Goal: Information Seeking & Learning: Learn about a topic

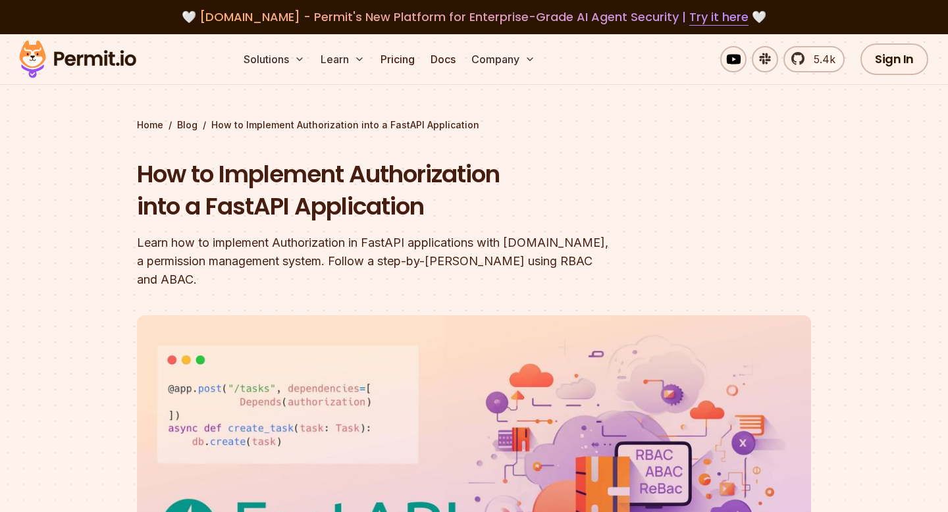
click at [116, 56] on img at bounding box center [77, 59] width 129 height 45
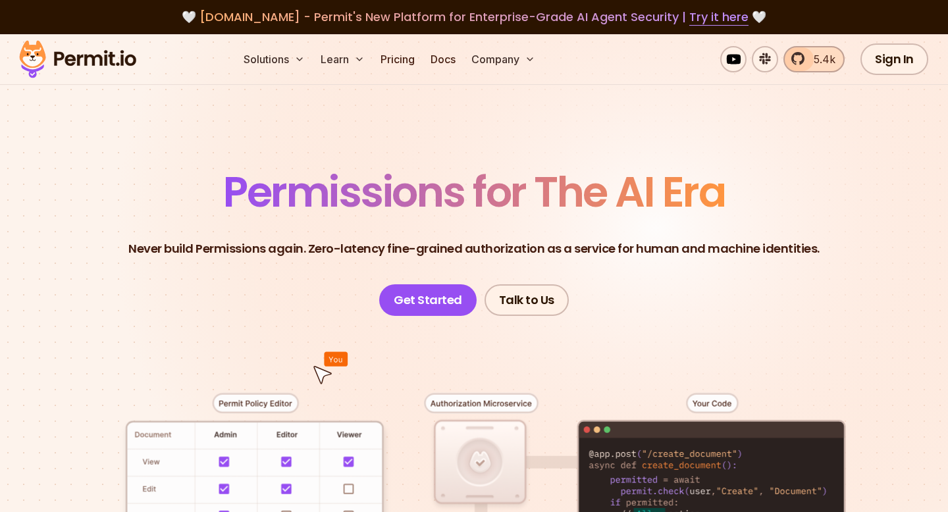
click at [819, 65] on span "5.4k" at bounding box center [821, 59] width 30 height 16
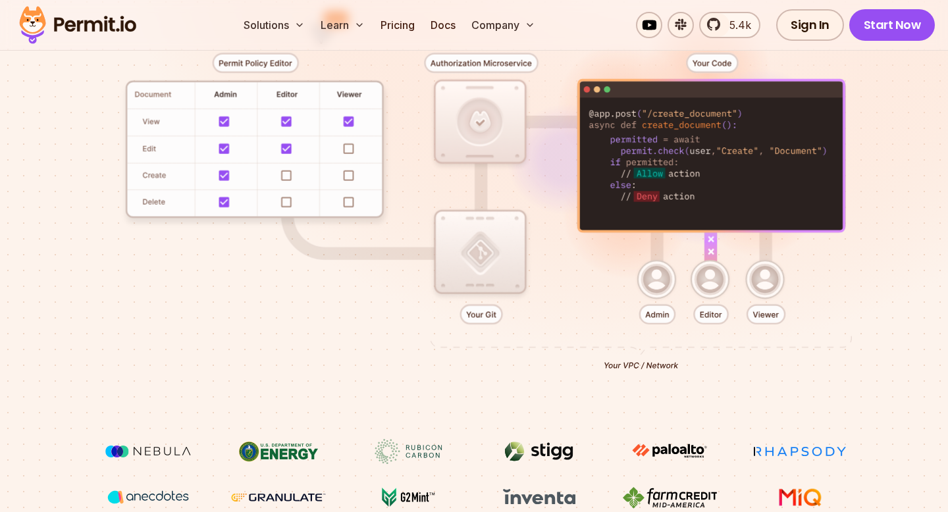
scroll to position [373, 0]
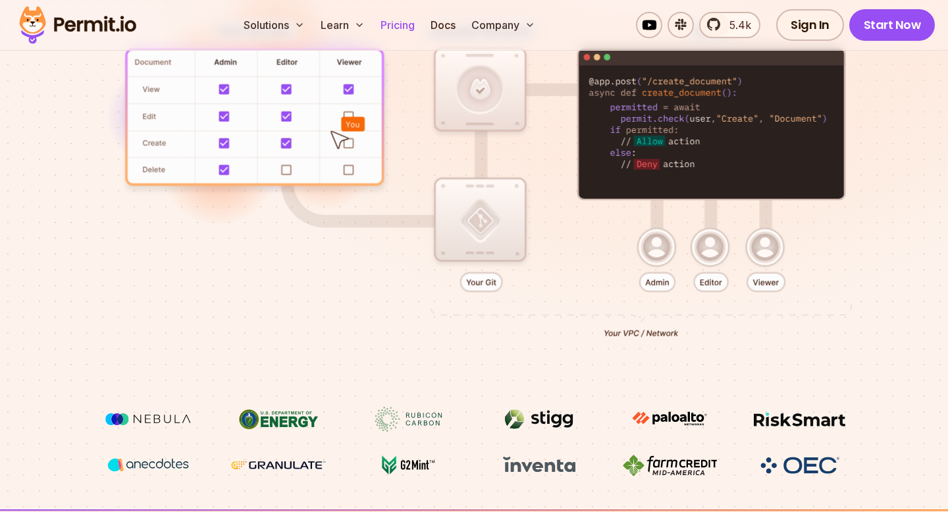
click at [409, 26] on link "Pricing" at bounding box center [397, 25] width 45 height 26
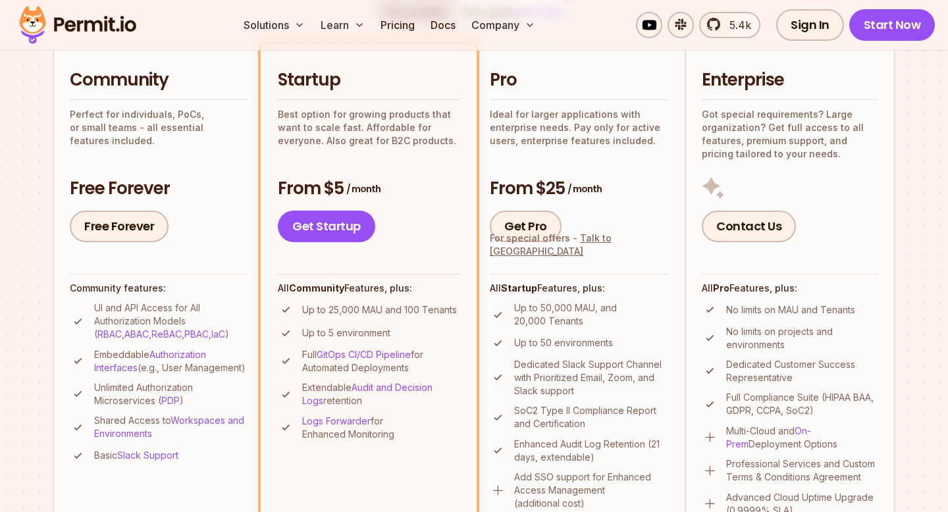
scroll to position [337, 0]
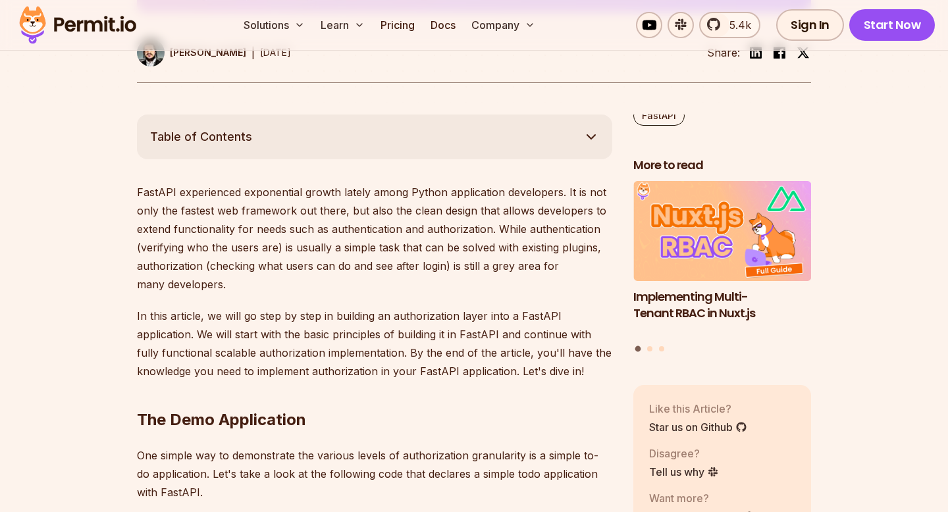
scroll to position [84, 0]
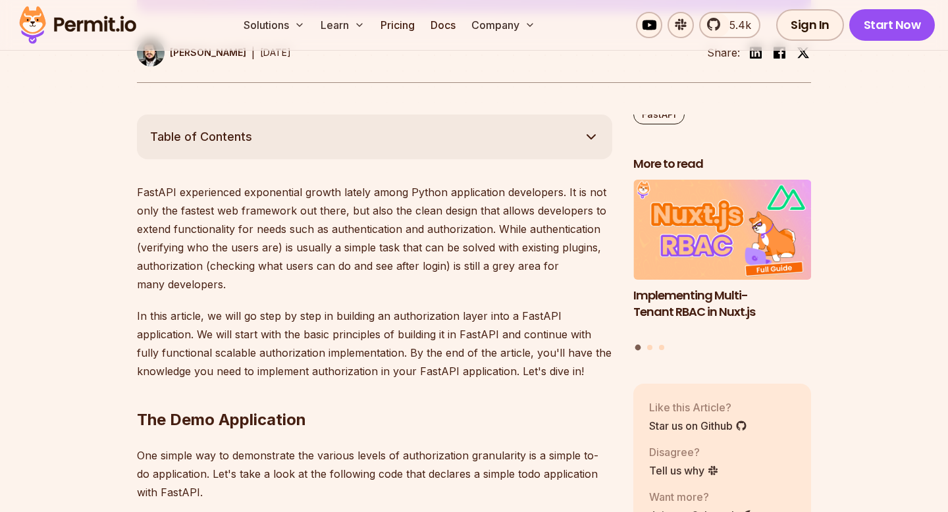
click at [124, 28] on img at bounding box center [77, 25] width 129 height 45
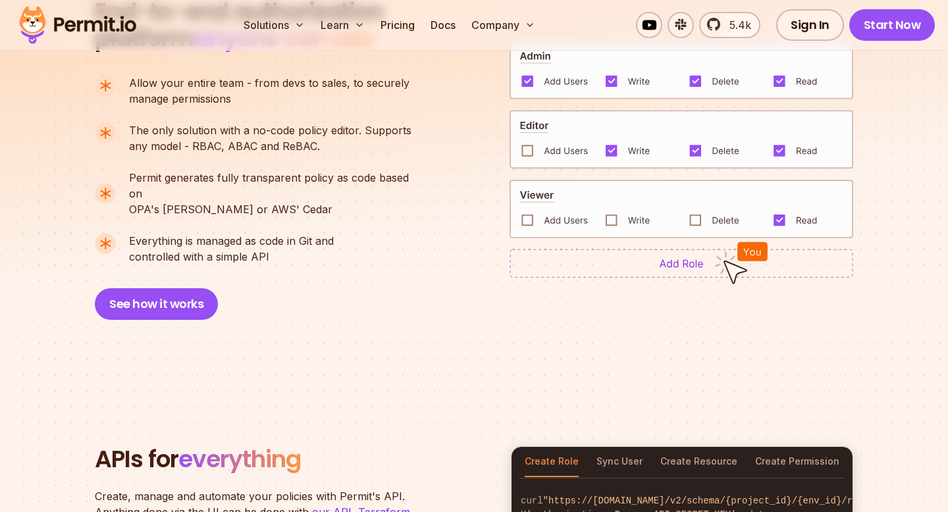
scroll to position [973, 0]
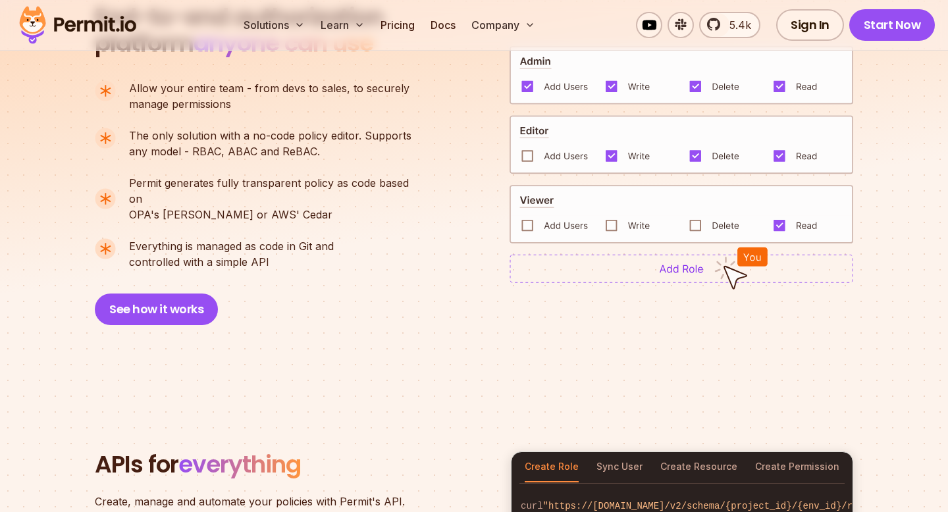
click at [525, 219] on img at bounding box center [681, 214] width 344 height 59
click at [600, 213] on img at bounding box center [681, 214] width 344 height 59
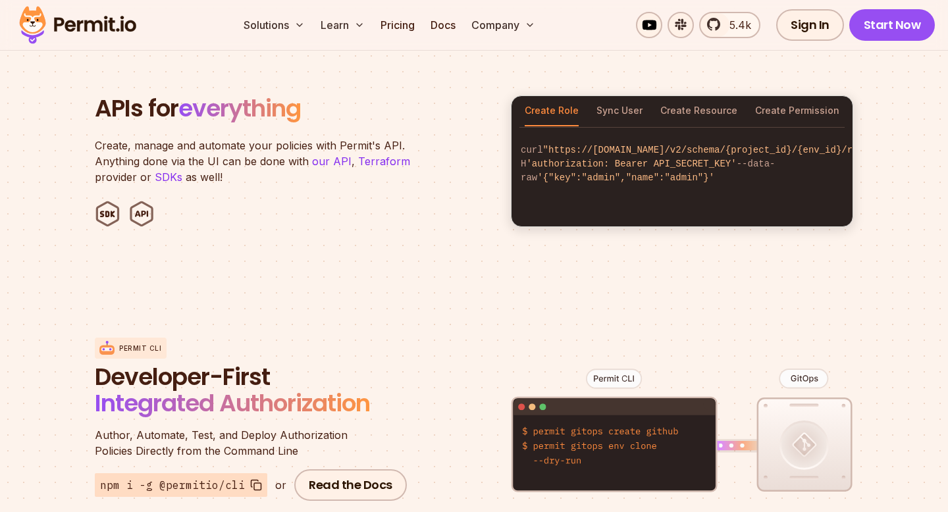
scroll to position [1334, 0]
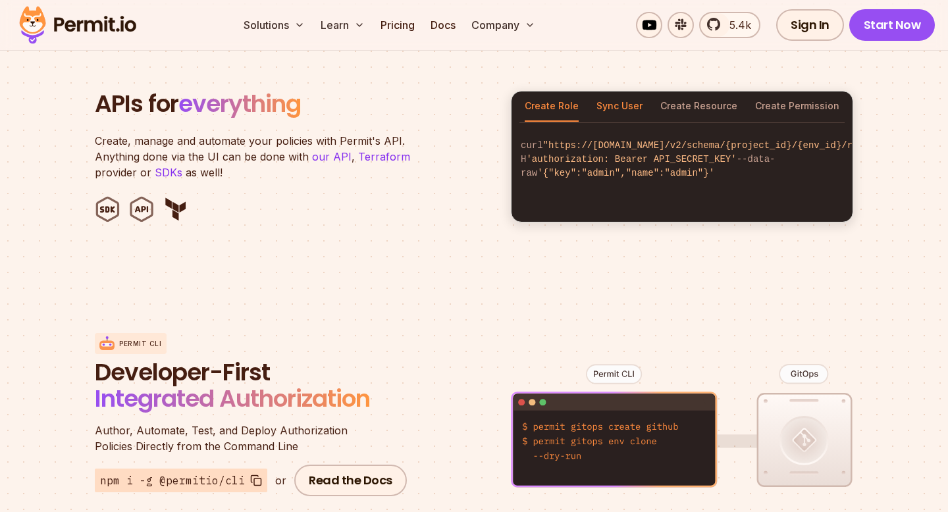
click at [622, 91] on button "Sync User" at bounding box center [619, 106] width 46 height 30
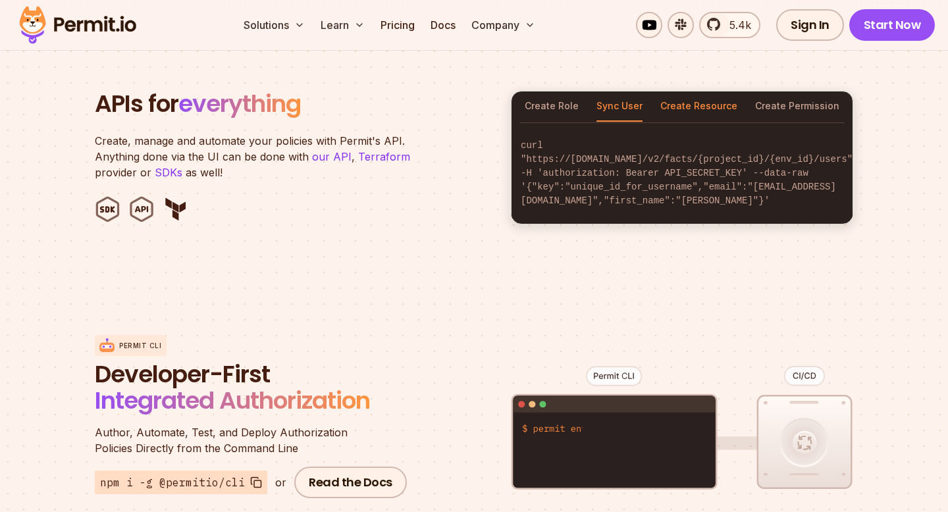
click at [689, 91] on button "Create Resource" at bounding box center [698, 106] width 77 height 30
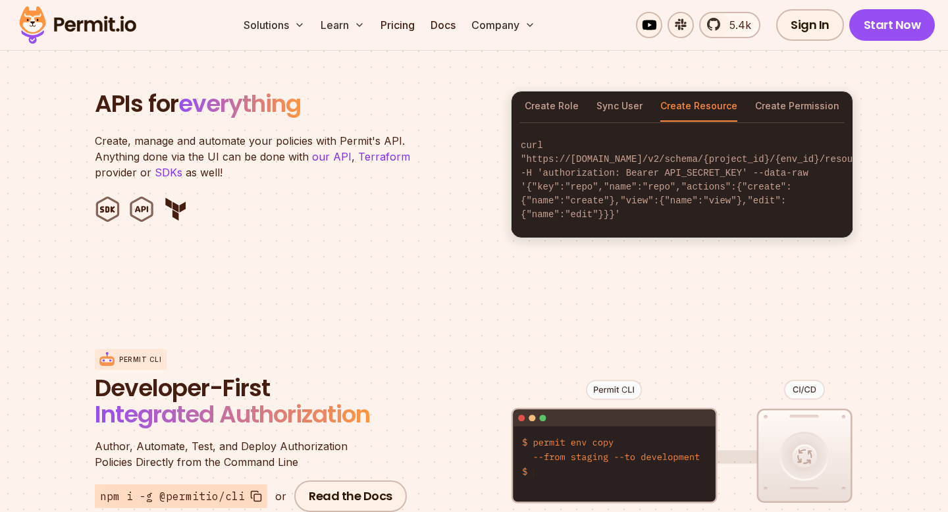
click at [591, 91] on div "Create Role Sync User Create Resource Create Permission" at bounding box center [681, 106] width 341 height 30
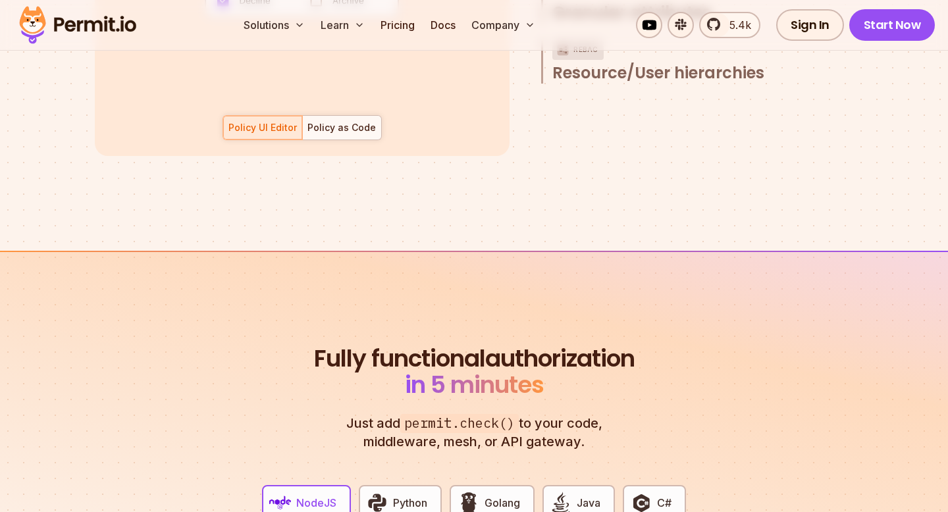
scroll to position [2191, 0]
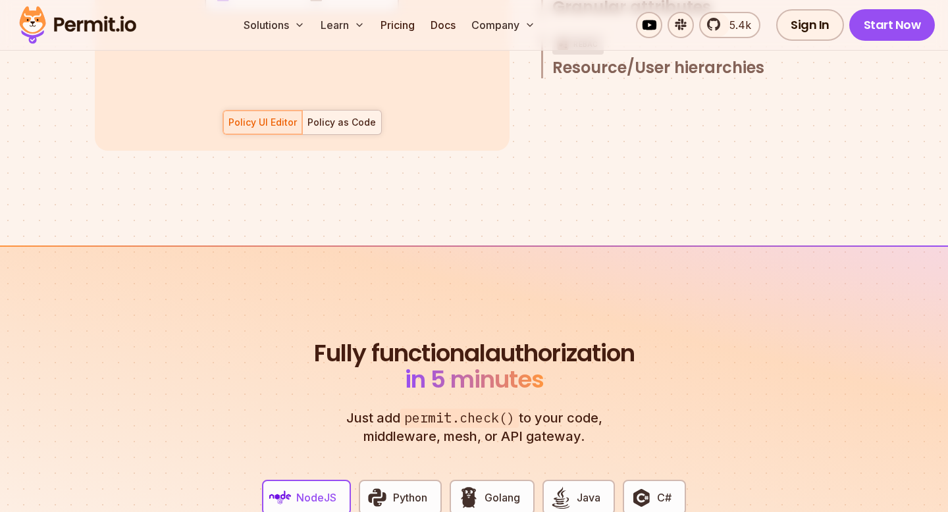
click at [338, 111] on div at bounding box center [341, 123] width 79 height 24
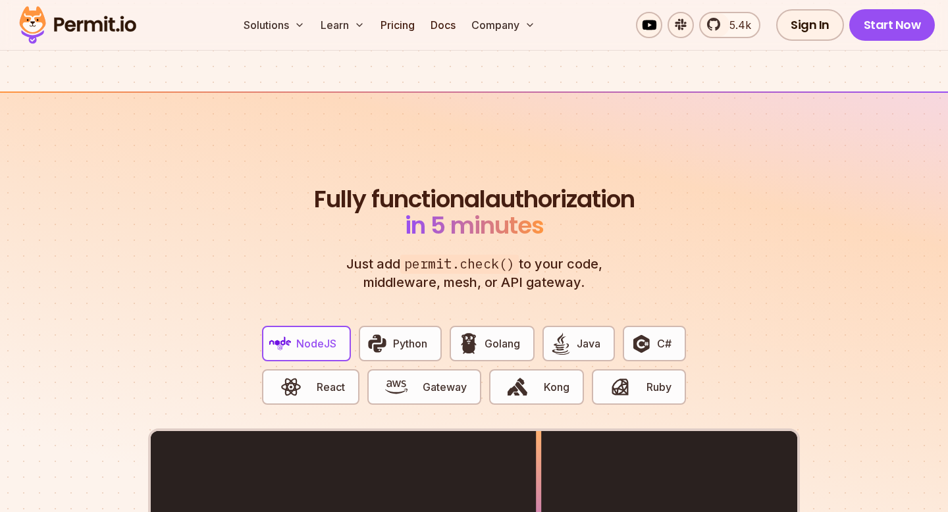
scroll to position [2488, 0]
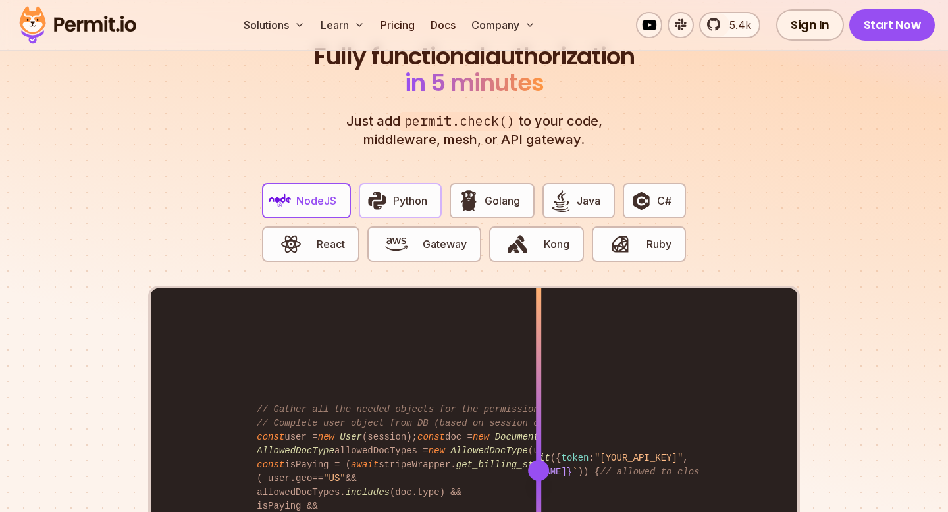
click at [390, 185] on button "Python" at bounding box center [400, 201] width 83 height 36
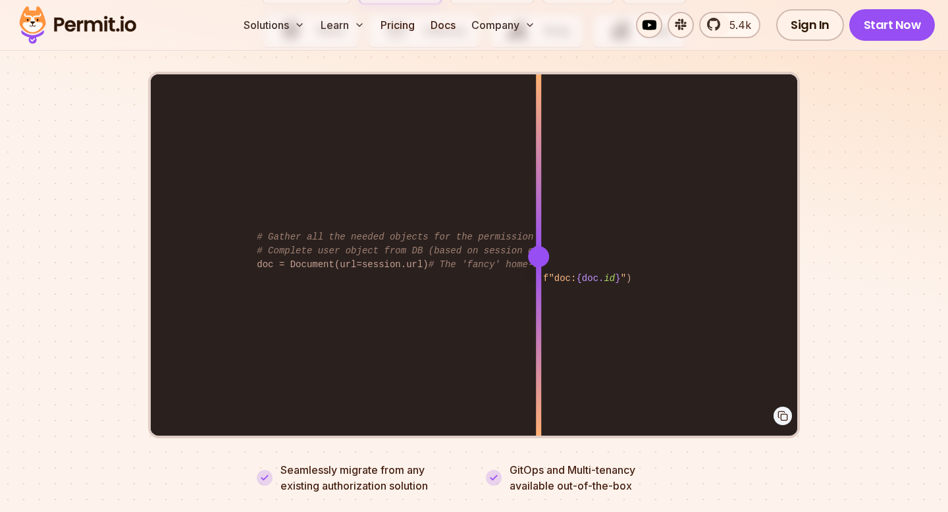
scroll to position [2680, 0]
